Goal: Transaction & Acquisition: Obtain resource

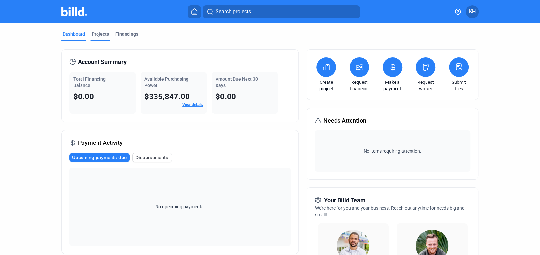
click at [103, 32] on div "Projects" at bounding box center [100, 34] width 17 height 7
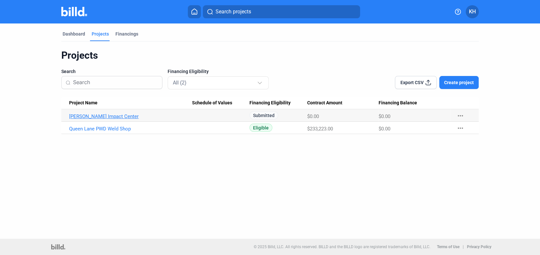
click at [125, 115] on link "[PERSON_NAME] Impact Center" at bounding box center [130, 117] width 123 height 6
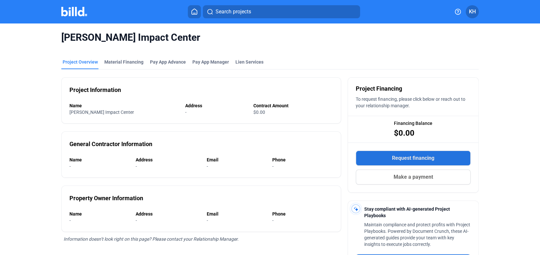
click at [396, 159] on span "Request financing" at bounding box center [413, 158] width 42 height 8
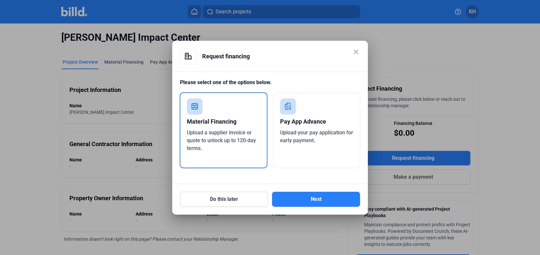
click at [316, 132] on span "Upload your pay application for early payment." at bounding box center [316, 137] width 73 height 14
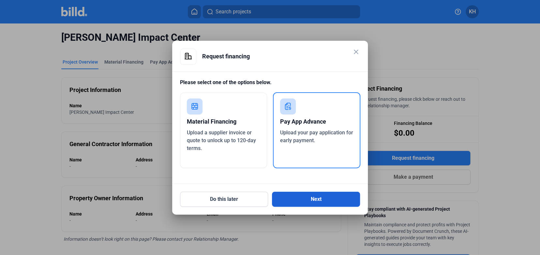
click at [309, 196] on button "Next" at bounding box center [316, 199] width 88 height 15
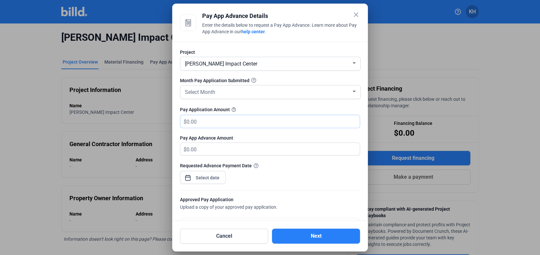
click at [252, 121] on input "text" at bounding box center [270, 121] width 166 height 13
click at [268, 93] on div "Select Month" at bounding box center [268, 91] width 168 height 9
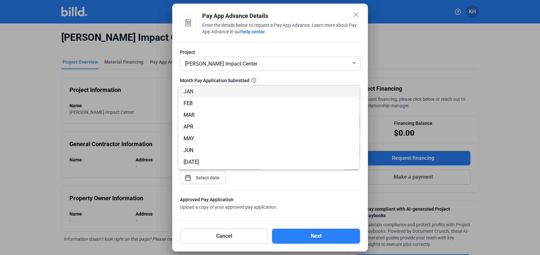
click at [296, 78] on div at bounding box center [270, 127] width 540 height 255
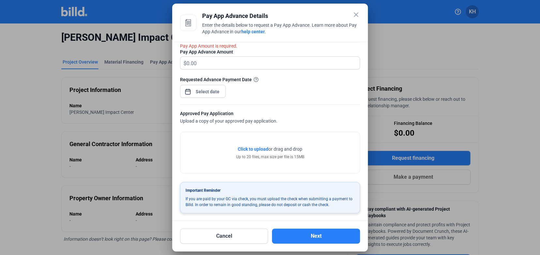
scroll to position [86, 0]
click at [255, 152] on div "Click to upload Tap to upload or drag and drop Up to 20 files, max size per fil…" at bounding box center [270, 153] width 68 height 14
click at [255, 150] on span "Click to upload" at bounding box center [253, 149] width 31 height 5
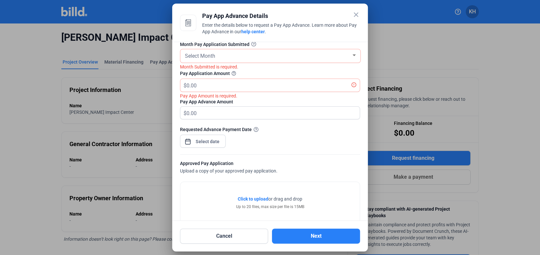
scroll to position [3, 0]
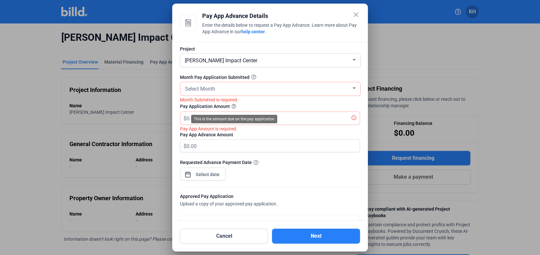
click at [224, 120] on div "This is the amount due on the pay application" at bounding box center [234, 119] width 86 height 8
click at [182, 121] on span "$" at bounding box center [183, 117] width 6 height 11
click at [194, 118] on input "text" at bounding box center [273, 118] width 173 height 13
type input "3"
type input "3.00"
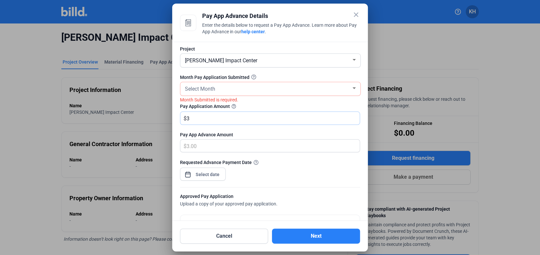
type input "36"
type input "36.00"
type input "360"
type input "360.00"
type input "3600"
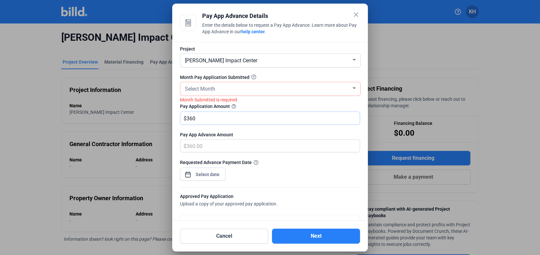
type input "3,600.00"
type input "3,6000"
type input "36,000.00"
type input "36,000"
click at [222, 88] on div "Select Month" at bounding box center [268, 88] width 168 height 9
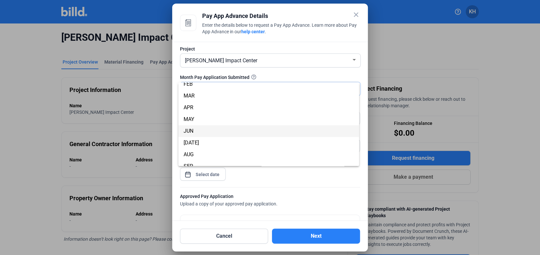
scroll to position [18, 0]
click at [208, 130] on span "JUN" at bounding box center [269, 129] width 170 height 12
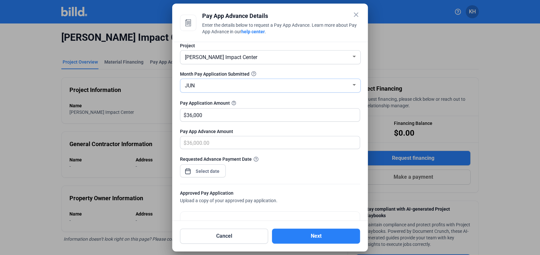
scroll to position [8, 0]
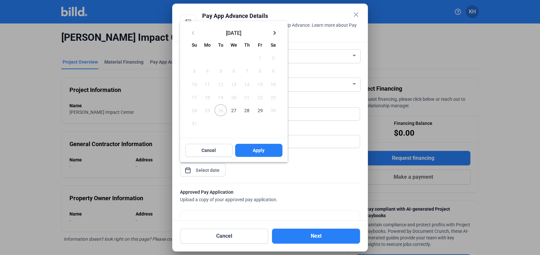
click at [212, 170] on div "close Pay App Advance Details Enter the details below to request a Pay App Adva…" at bounding box center [270, 127] width 540 height 255
click at [232, 109] on span "27" at bounding box center [234, 110] width 12 height 12
click at [251, 150] on button "Apply" at bounding box center [258, 150] width 47 height 13
type input "[DATE]"
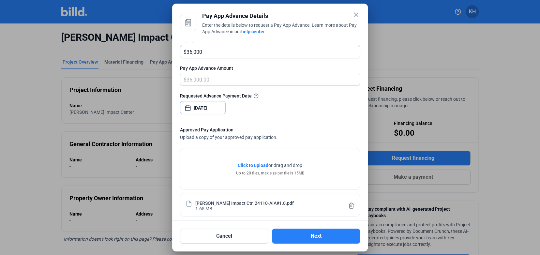
scroll to position [70, 0]
click at [248, 165] on span "Click to upload" at bounding box center [253, 164] width 31 height 5
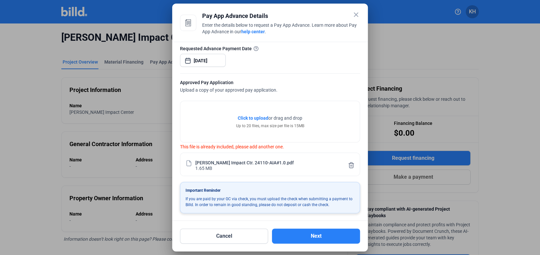
scroll to position [0, 0]
click at [286, 238] on button "Next" at bounding box center [316, 236] width 88 height 15
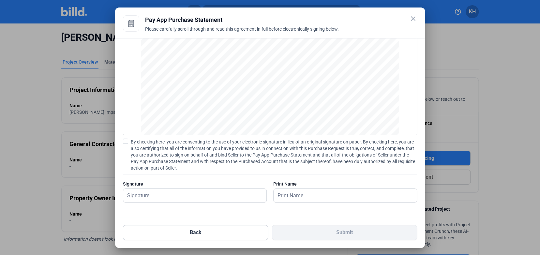
scroll to position [26, 0]
click at [127, 143] on span at bounding box center [125, 141] width 5 height 5
click at [0, 0] on input "By checking here, you are consenting to the use of your electronic signature in…" at bounding box center [0, 0] width 0 height 0
click at [159, 191] on input "text" at bounding box center [194, 195] width 143 height 13
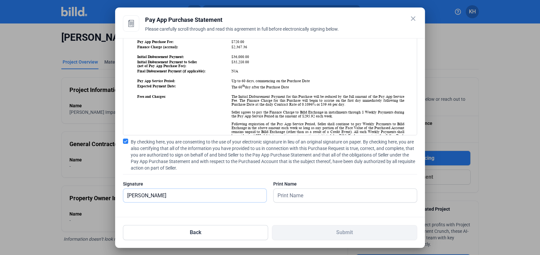
scroll to position [114, 0]
type input "[PERSON_NAME]"
click at [319, 197] on input "text" at bounding box center [345, 195] width 143 height 13
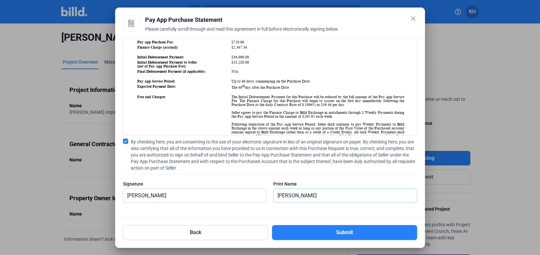
type input "[PERSON_NAME]"
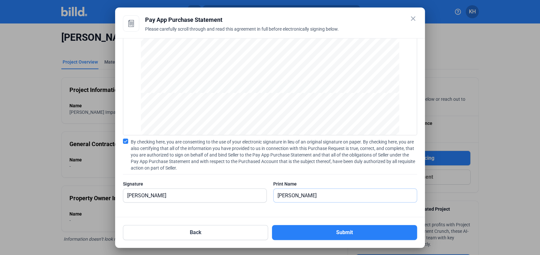
scroll to position [832, 0]
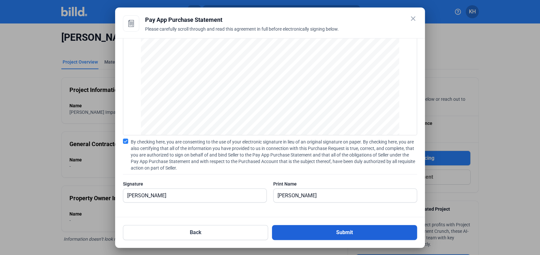
click at [348, 228] on button "Submit" at bounding box center [344, 232] width 145 height 15
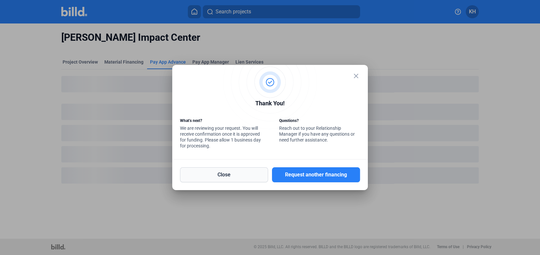
click at [242, 174] on button "Close" at bounding box center [224, 174] width 88 height 15
